Goal: Task Accomplishment & Management: Manage account settings

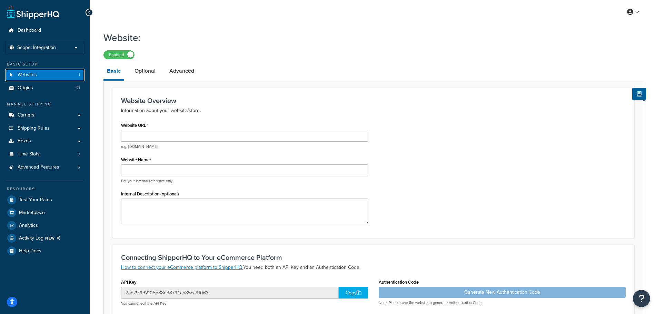
click at [60, 77] on link "Websites 1" at bounding box center [44, 75] width 79 height 13
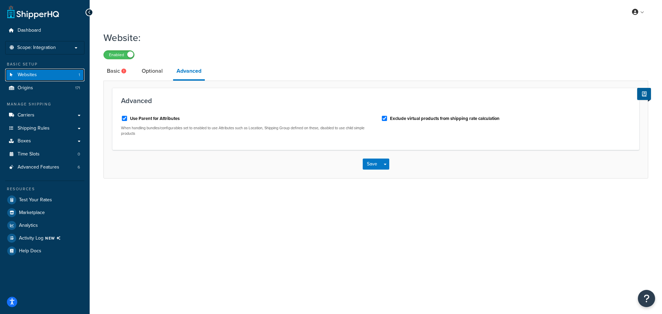
click at [48, 77] on link "Websites 1" at bounding box center [44, 75] width 79 height 13
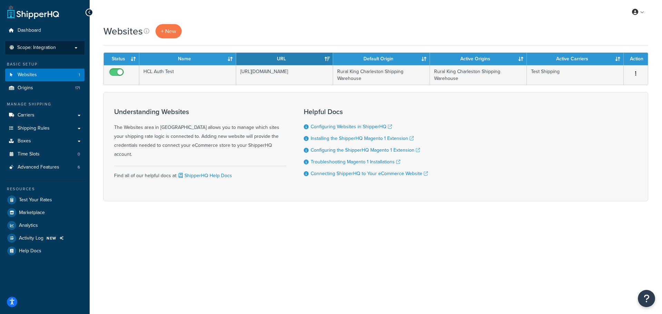
click at [56, 48] on span "Scope: Integration" at bounding box center [36, 48] width 39 height 6
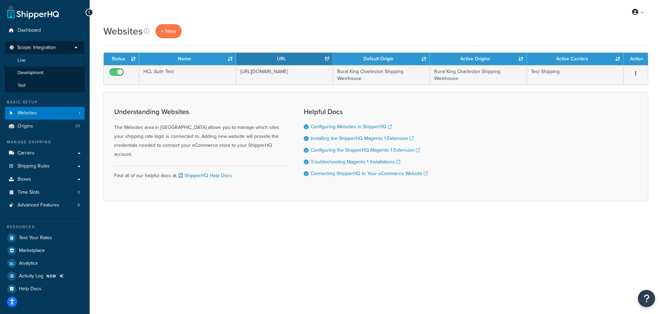
click at [52, 61] on li "Live" at bounding box center [45, 60] width 80 height 13
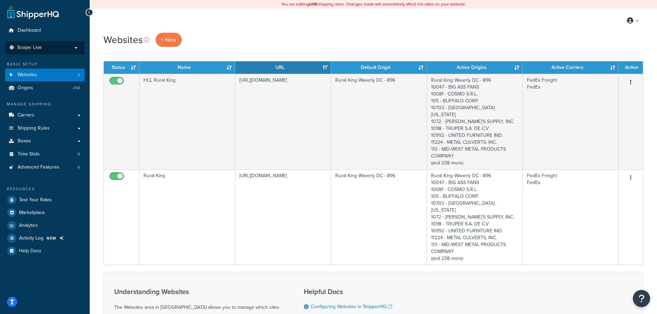
click at [61, 47] on p "Scope: Live" at bounding box center [44, 48] width 73 height 6
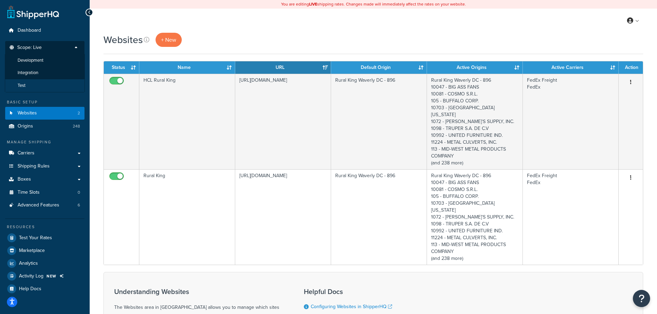
click at [54, 82] on li "Test" at bounding box center [45, 85] width 80 height 13
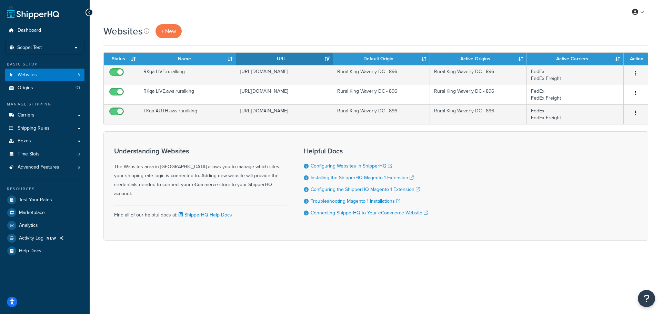
click at [244, 153] on h3 "Understanding Websites" at bounding box center [200, 151] width 172 height 8
click at [174, 29] on span "+ New" at bounding box center [168, 31] width 15 height 8
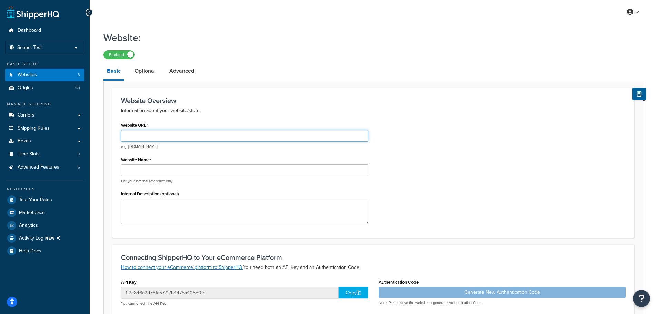
click at [236, 134] on input "Website URL" at bounding box center [244, 136] width 247 height 12
paste input "[URL][DOMAIN_NAME]"
type input "[URL][DOMAIN_NAME]"
click at [240, 170] on input "Website Name" at bounding box center [244, 171] width 247 height 12
type input "RKGuns Staging"
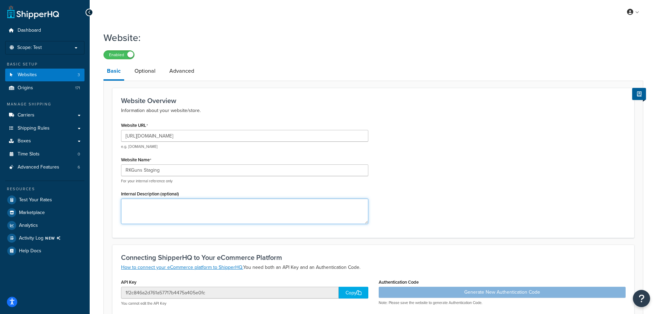
scroll to position [153, 0]
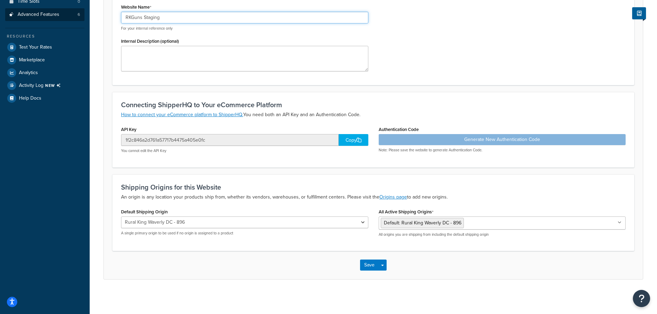
drag, startPoint x: 187, startPoint y: 16, endPoint x: 81, endPoint y: 11, distance: 105.3
click at [81, 9] on div "Dashboard Scope: Test Basic Setup Websites 3 Origins 171 Manage Shipping Carrie…" at bounding box center [328, 80] width 657 height 467
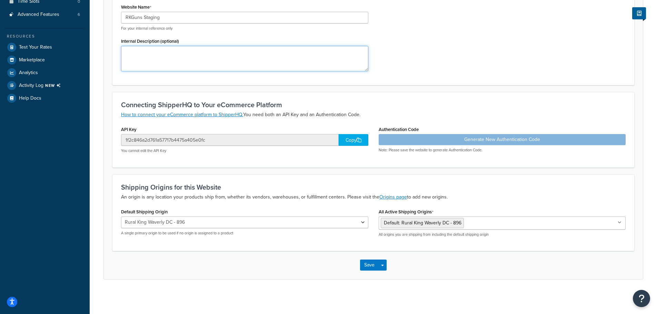
click at [226, 59] on textarea "Internal Description (optional)" at bounding box center [244, 59] width 247 height 26
paste textarea "RKGuns Staging"
type textarea "RKGuns Staging"
click at [358, 138] on icon at bounding box center [359, 140] width 5 height 5
drag, startPoint x: 154, startPoint y: 130, endPoint x: 120, endPoint y: 132, distance: 34.5
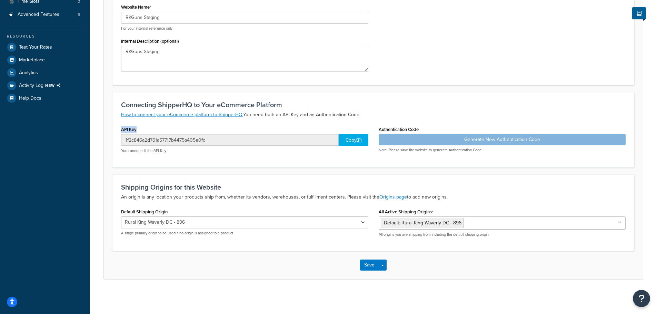
click at [120, 132] on div "API Key 1f2c846a2d761a57717b4475a405e0fc Copy You cannot edit the API Key" at bounding box center [245, 142] width 258 height 34
copy label "API Key"
click at [435, 136] on div "Generate New Authentication Code Note: Please save the website to generate Auth…" at bounding box center [502, 143] width 247 height 19
click at [473, 142] on div "Generate New Authentication Code Note: Please save the website to generate Auth…" at bounding box center [502, 143] width 247 height 19
click at [370, 264] on button "Save" at bounding box center [369, 265] width 19 height 11
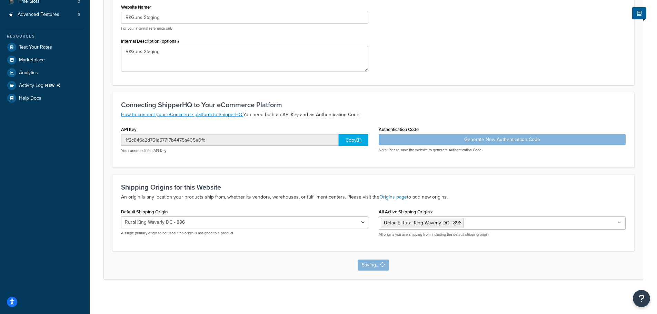
scroll to position [0, 0]
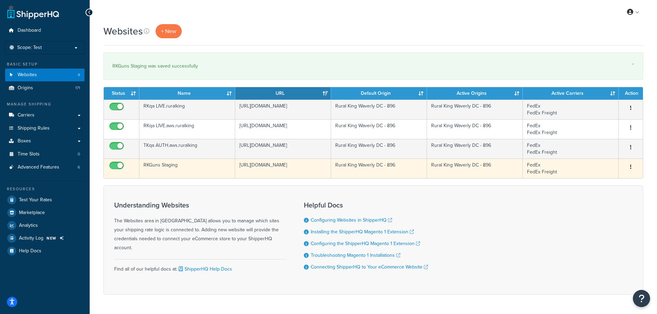
click at [544, 168] on td "FedEx FedEx Freight" at bounding box center [571, 169] width 96 height 20
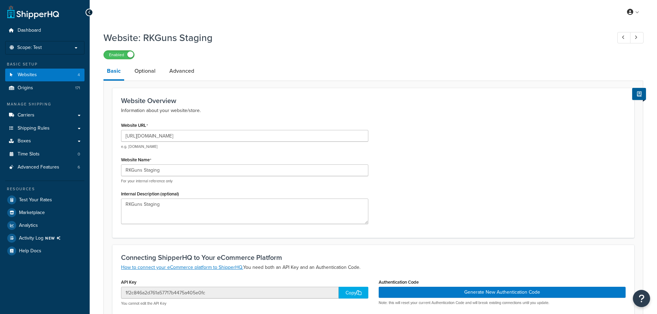
scroll to position [153, 0]
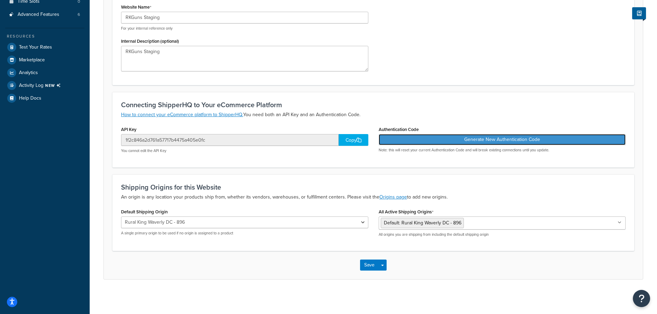
click at [492, 139] on button "Generate New Authentication Code" at bounding box center [502, 139] width 247 height 11
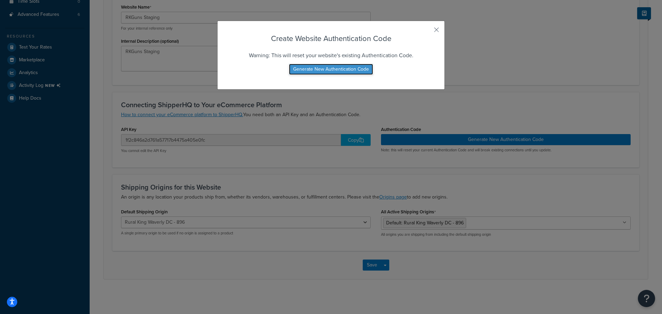
click at [333, 70] on button "Generate New Authentication Code" at bounding box center [331, 69] width 84 height 11
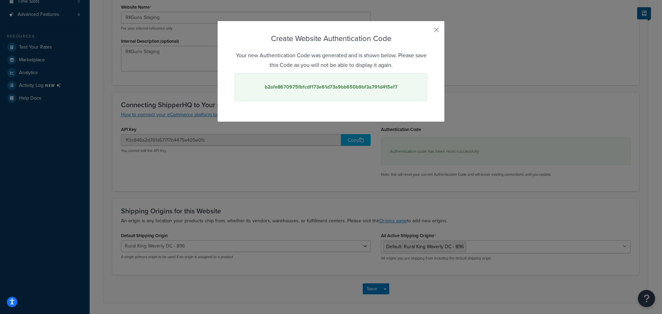
click at [366, 86] on strong "b2afe8670975fbfcdf173e61d73a9bb650b9bf3a791d415ef7" at bounding box center [331, 86] width 133 height 7
copy strong "b2afe8670975fbfcdf173e61d73a9bb650b9bf3a791d415ef7"
drag, startPoint x: 324, startPoint y: 38, endPoint x: 393, endPoint y: 39, distance: 68.3
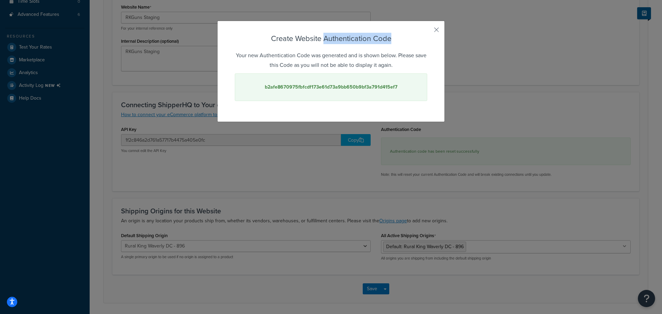
click at [393, 39] on h3 "Create Website Authentication Code" at bounding box center [331, 38] width 192 height 11
copy h3 "Authentication Code"
click at [429, 30] on div "Create Website Authentication Code Your new Authentication Code was generated a…" at bounding box center [331, 71] width 228 height 101
click at [427, 31] on button "button" at bounding box center [427, 32] width 2 height 2
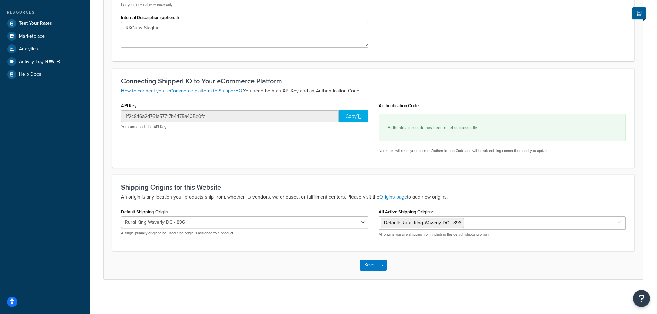
scroll to position [0, 0]
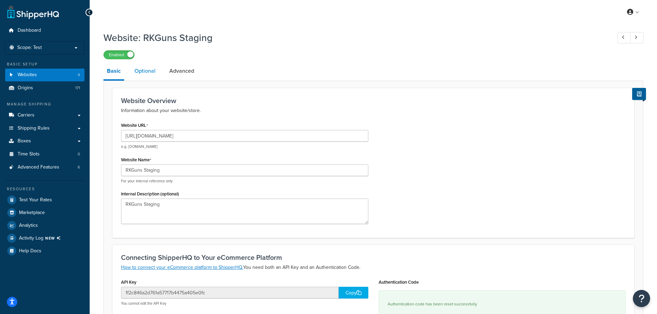
click at [152, 73] on link "Optional" at bounding box center [145, 71] width 28 height 17
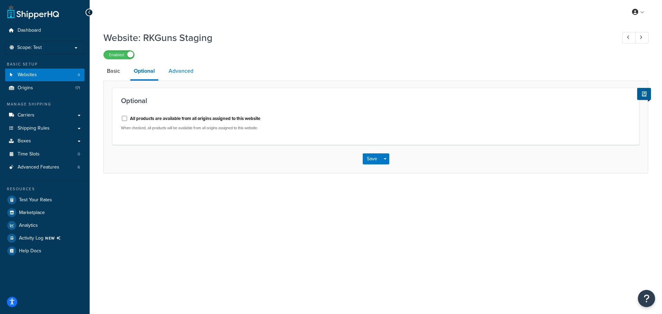
click at [171, 71] on link "Advanced" at bounding box center [181, 71] width 32 height 17
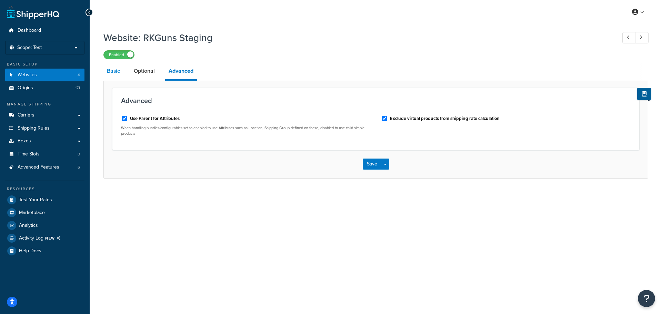
click at [109, 68] on link "Basic" at bounding box center [113, 71] width 20 height 17
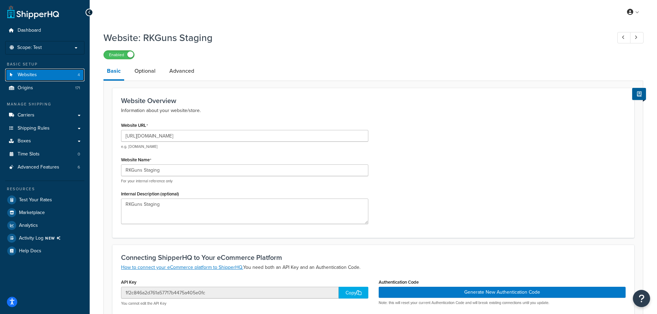
click at [58, 78] on link "Websites 4" at bounding box center [44, 75] width 79 height 13
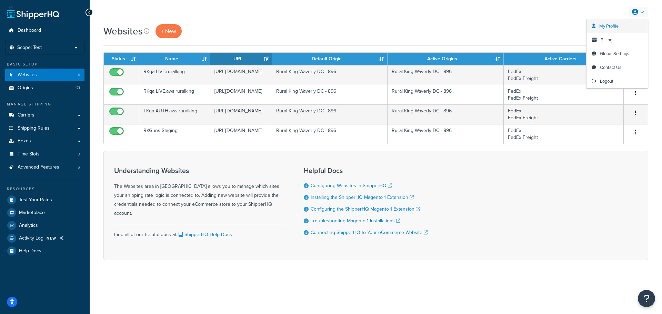
click at [625, 22] on link "My Profile" at bounding box center [617, 26] width 61 height 14
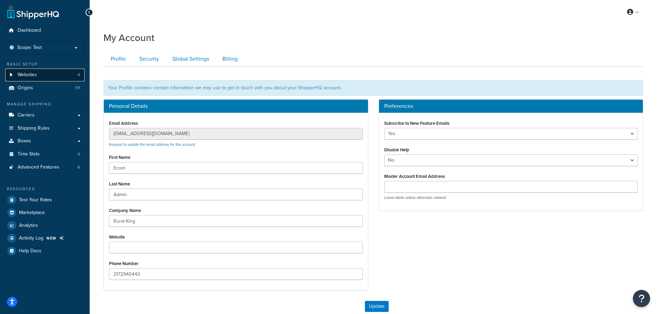
click at [63, 77] on link "Websites 4" at bounding box center [44, 75] width 79 height 13
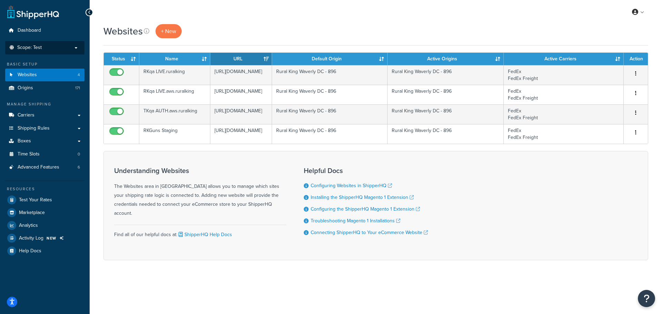
click at [66, 50] on p "Scope: Test" at bounding box center [44, 48] width 73 height 6
